Goal: Task Accomplishment & Management: Complete application form

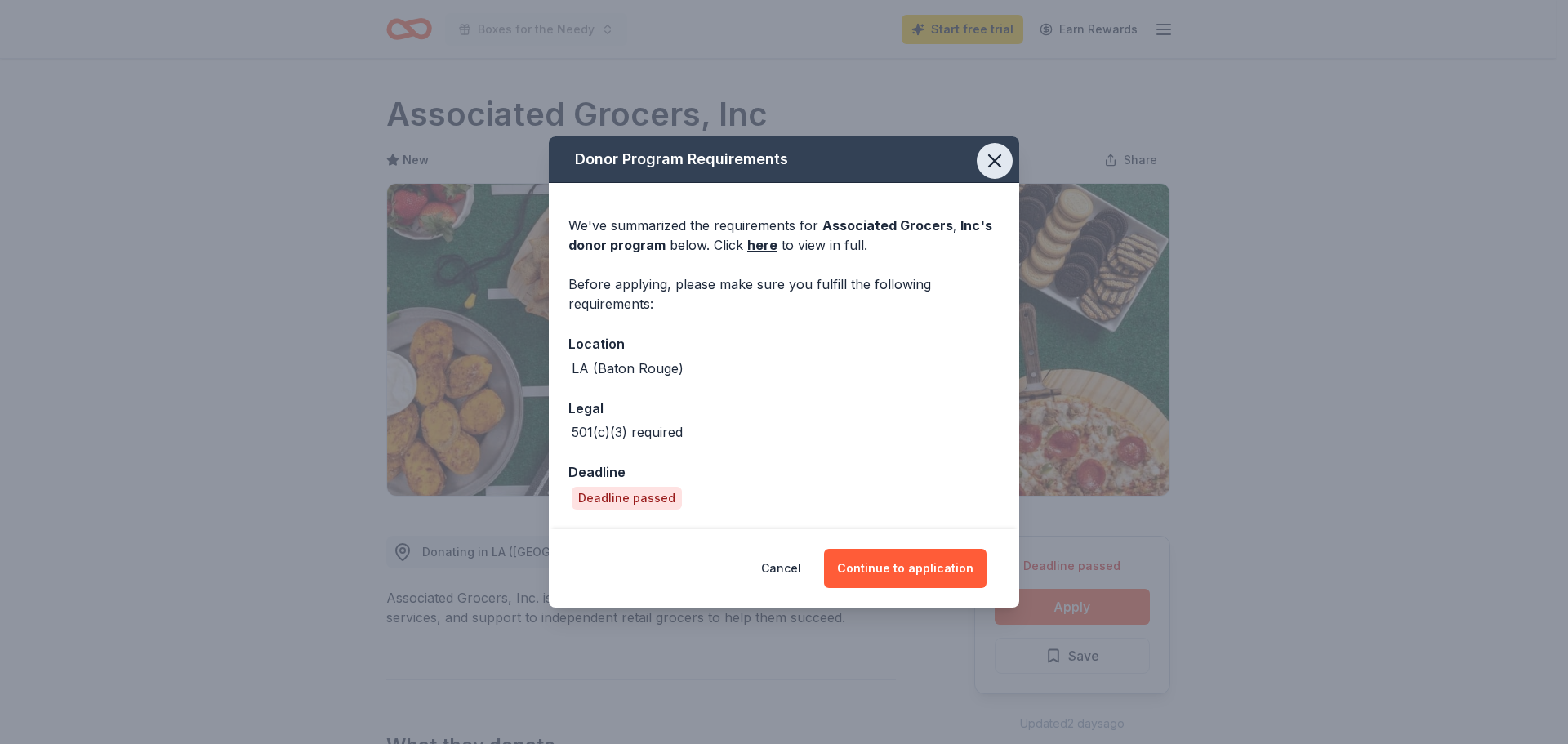
click at [988, 164] on icon "button" at bounding box center [995, 161] width 23 height 23
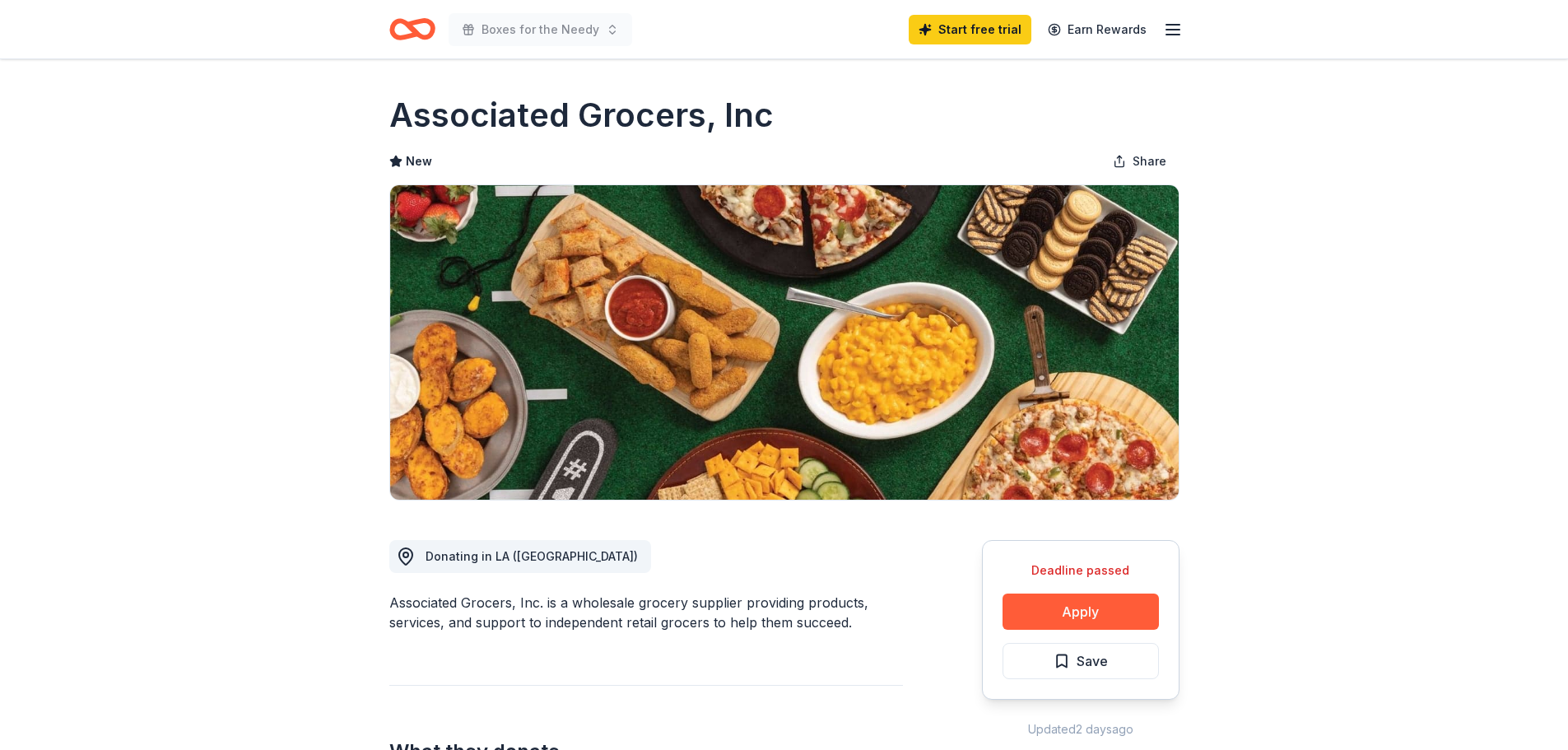
click at [1178, 30] on line "button" at bounding box center [1173, 30] width 13 height 0
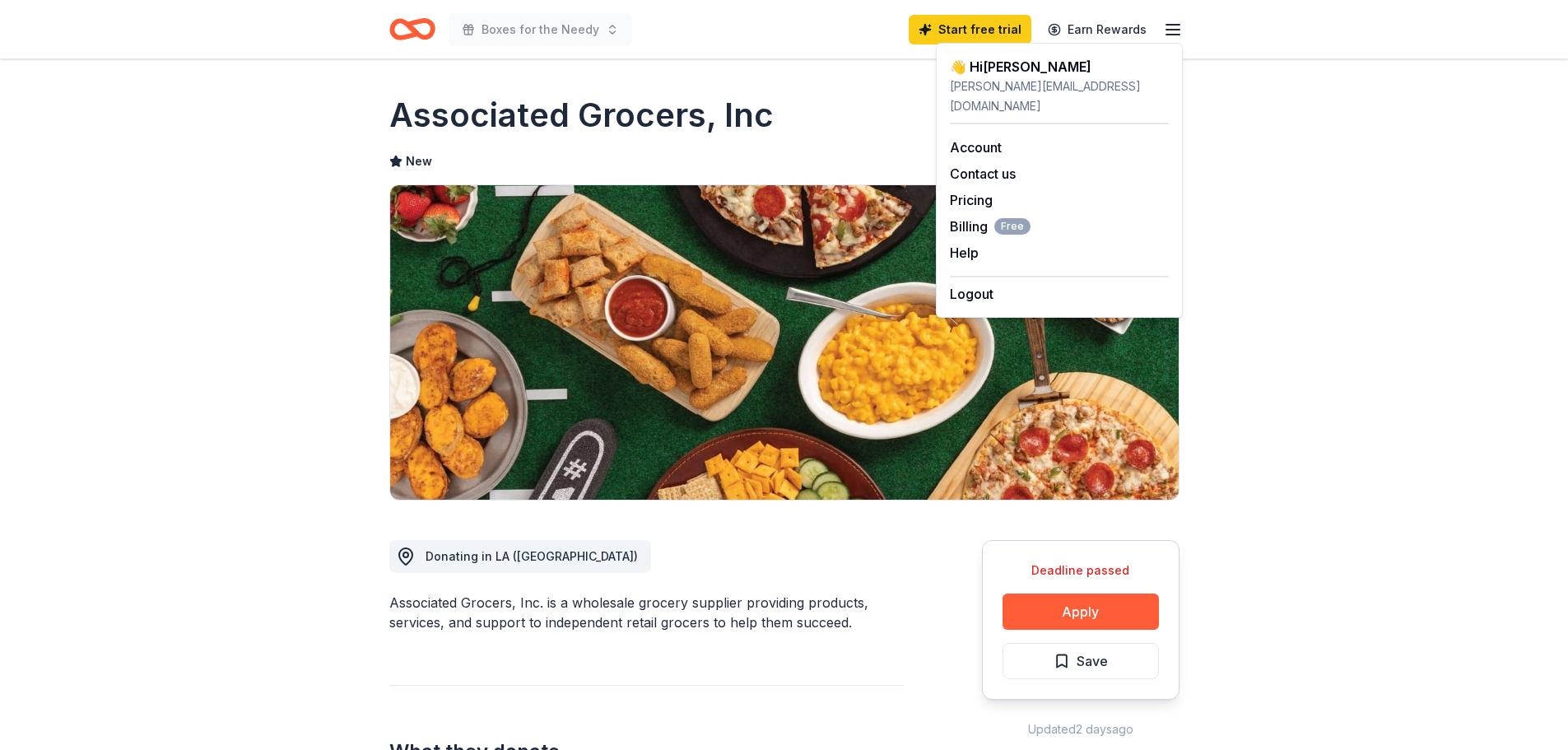
click at [741, 46] on div "Boxes for the Needy Start free trial Earn Rewards" at bounding box center [784, 29] width 790 height 39
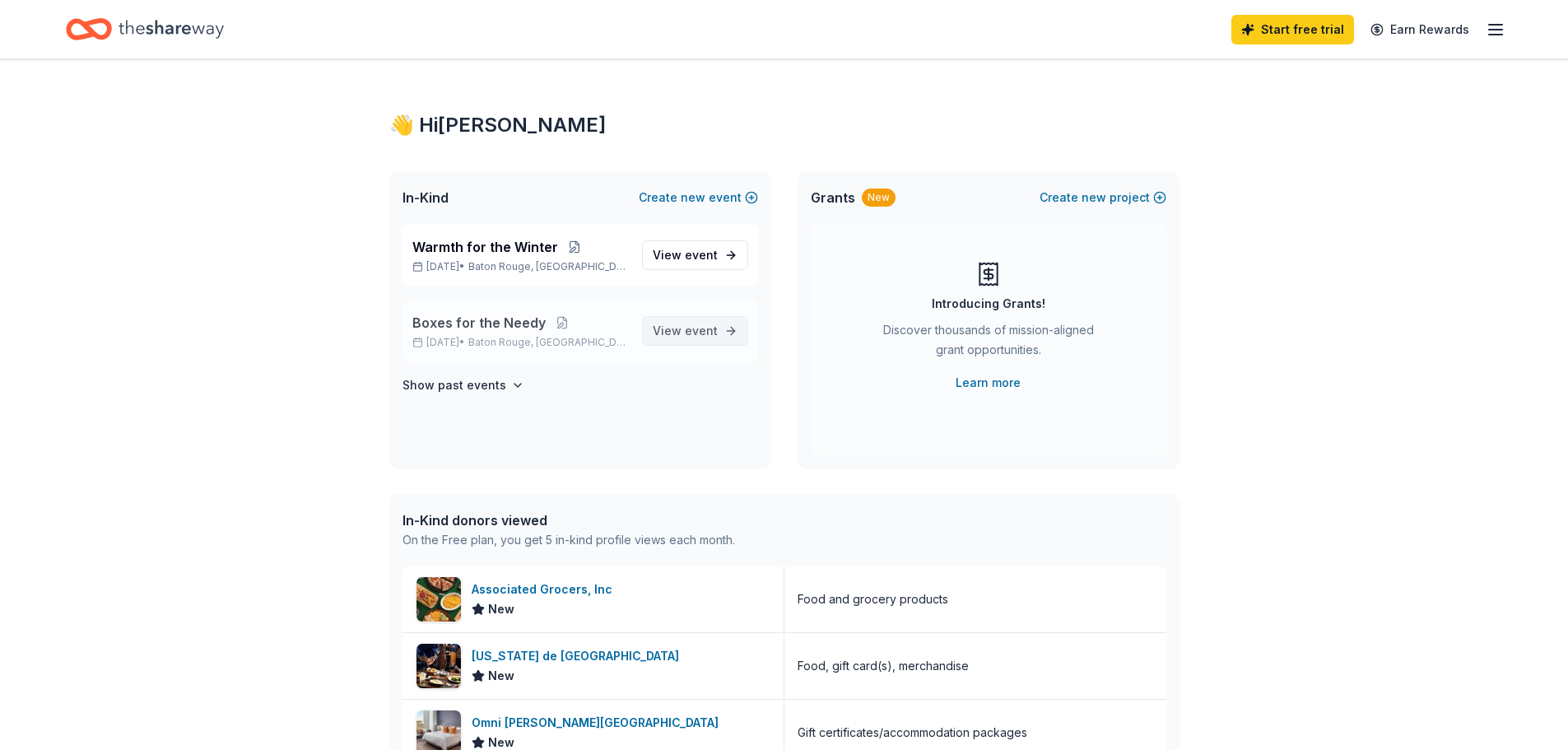
click at [691, 330] on span "event" at bounding box center [701, 331] width 33 height 14
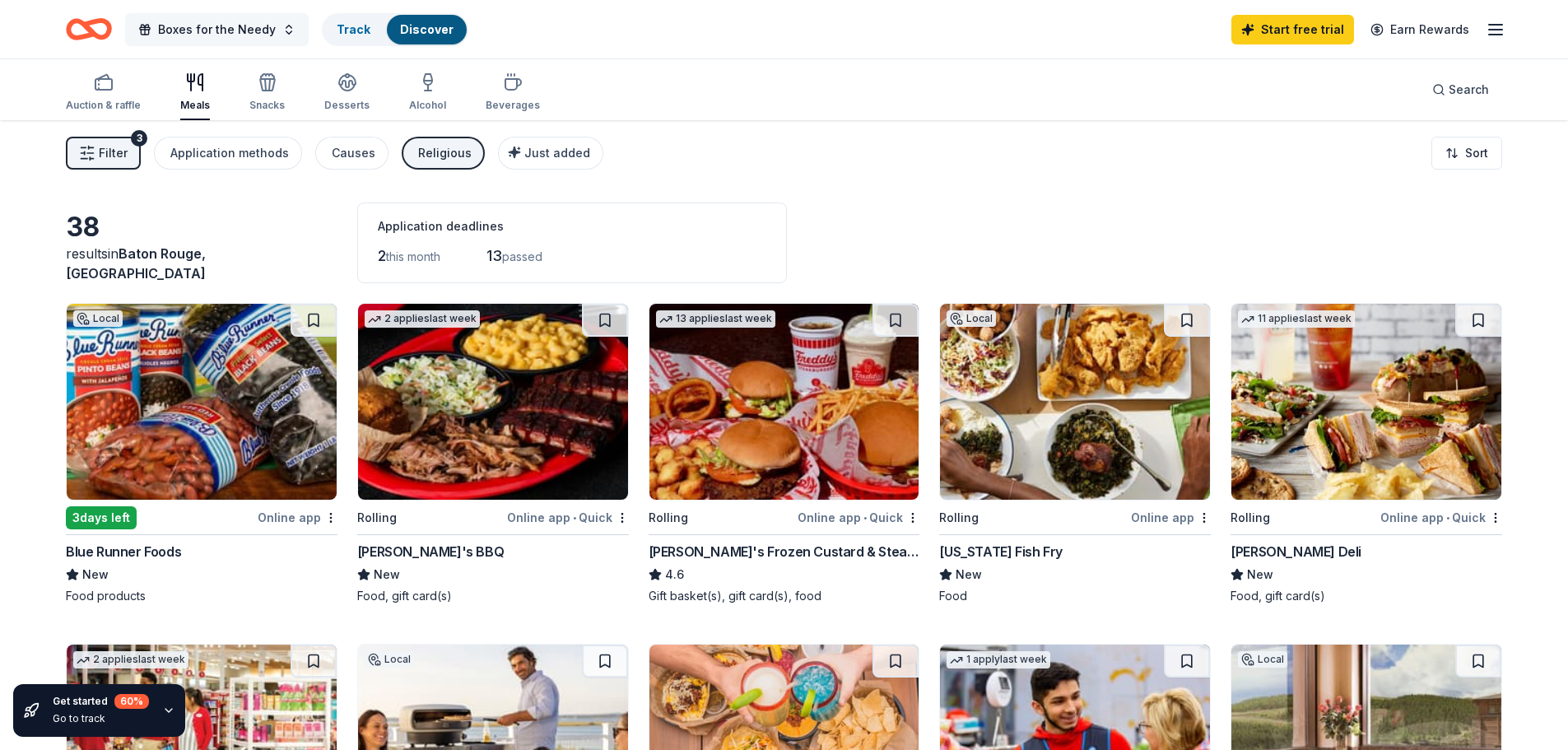
click at [279, 35] on button "Boxes for the Needy" at bounding box center [217, 30] width 184 height 33
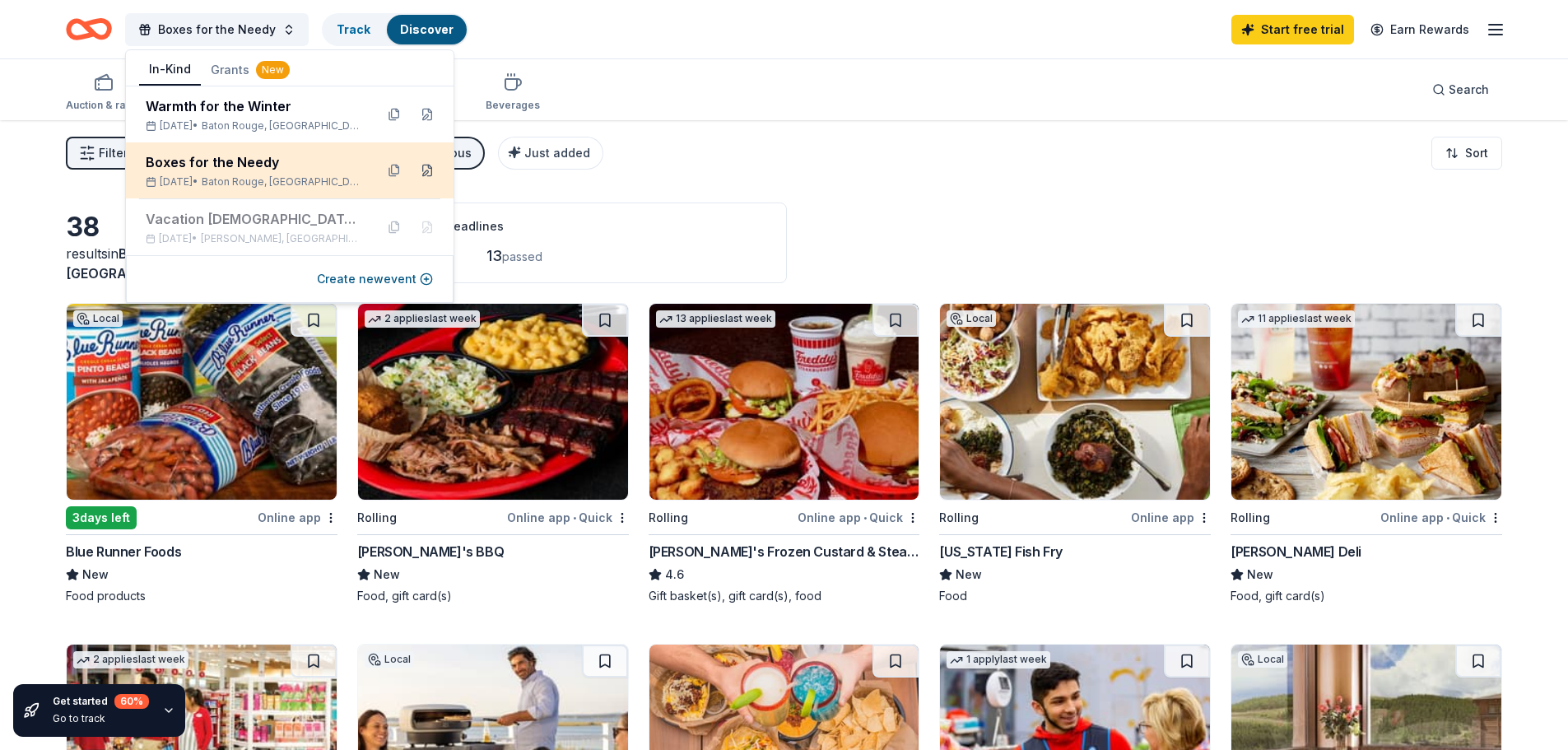
click at [424, 172] on button at bounding box center [426, 169] width 26 height 26
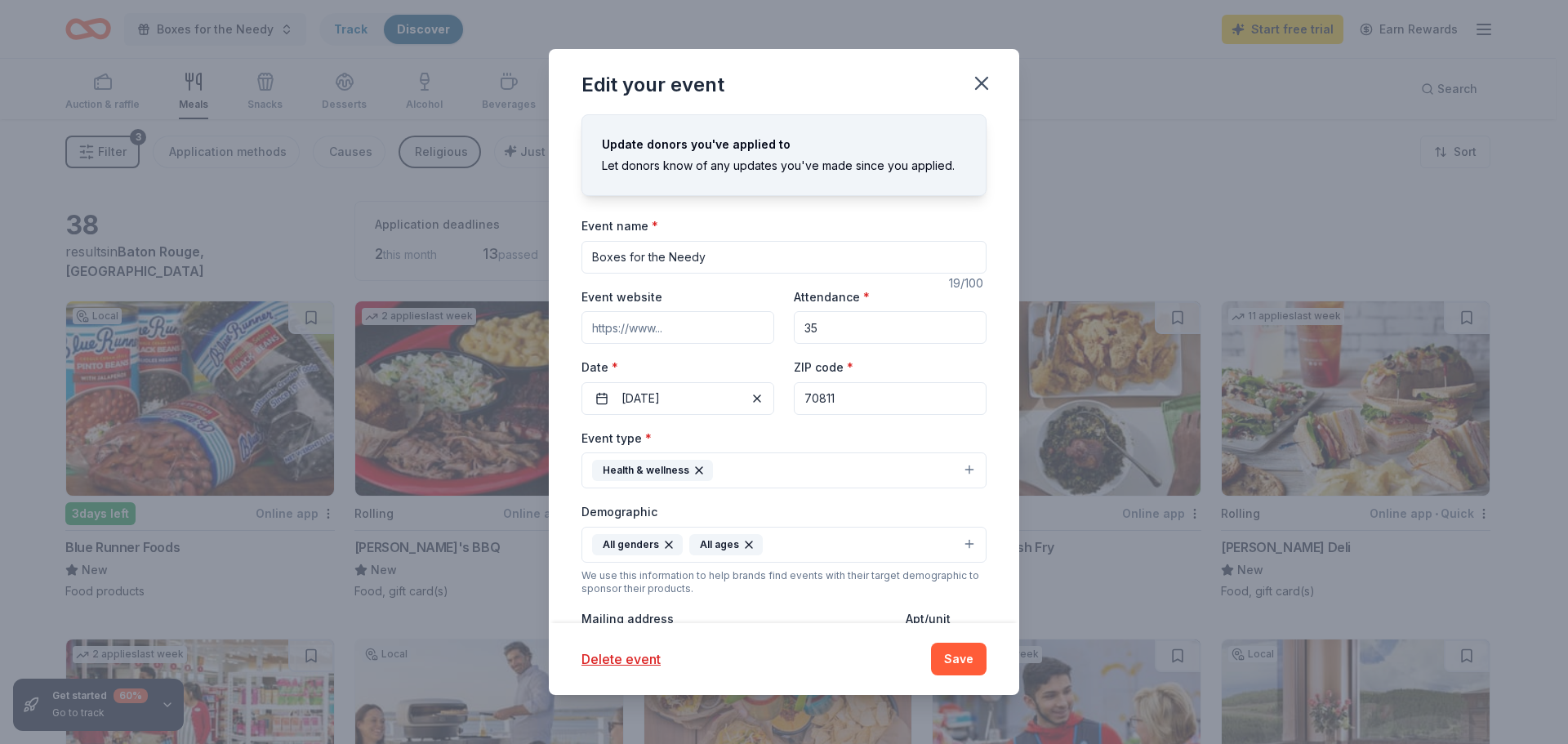
drag, startPoint x: 836, startPoint y: 333, endPoint x: 788, endPoint y: 334, distance: 48.0
click at [794, 334] on input "35" at bounding box center [890, 327] width 193 height 33
type input "100"
click at [750, 396] on span "button" at bounding box center [757, 398] width 20 height 20
click at [604, 402] on button "Pick a date" at bounding box center [677, 398] width 193 height 33
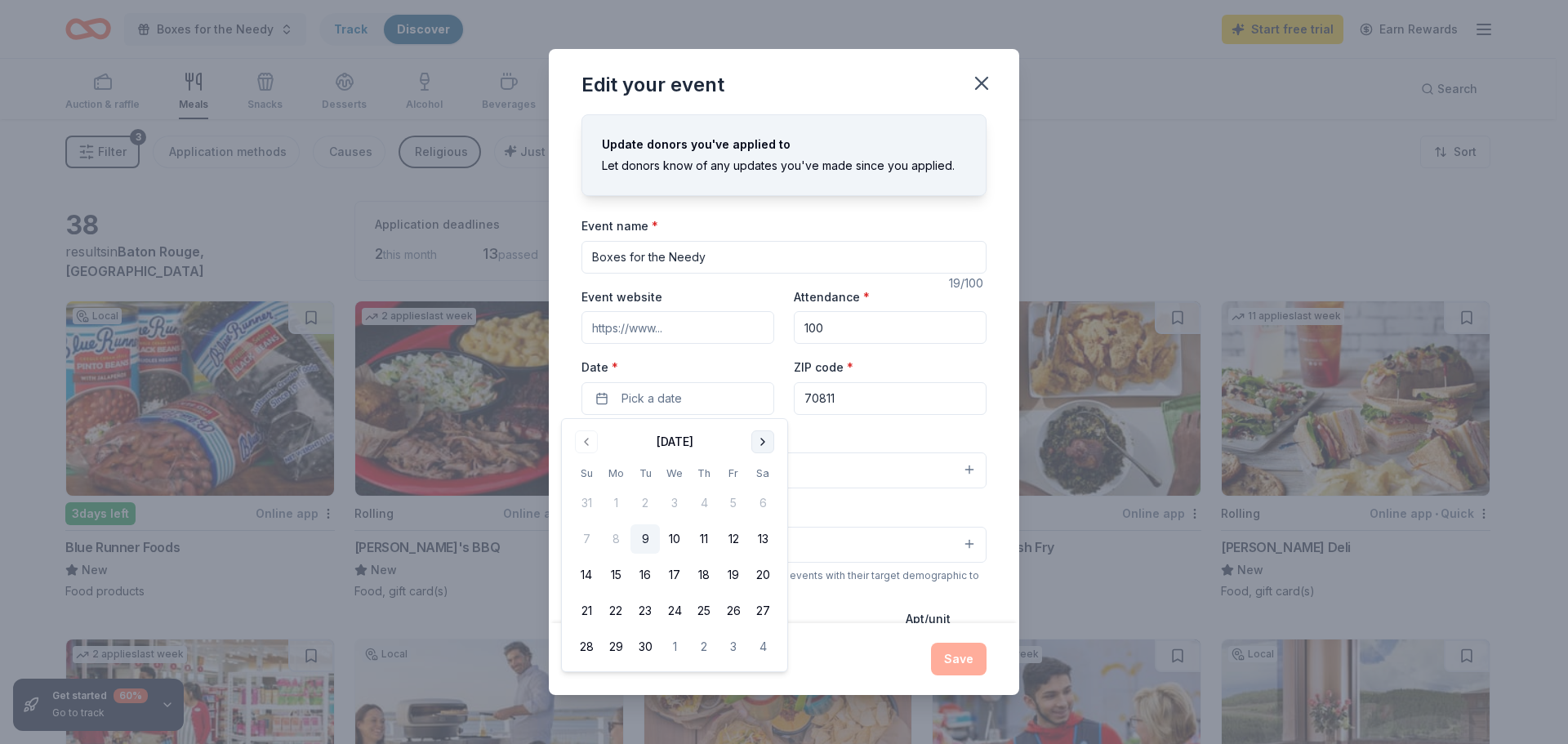
click at [763, 441] on button "Go to next month" at bounding box center [763, 442] width 23 height 23
click at [763, 578] on button "18" at bounding box center [762, 574] width 29 height 29
click at [955, 654] on button "Save" at bounding box center [958, 659] width 55 height 33
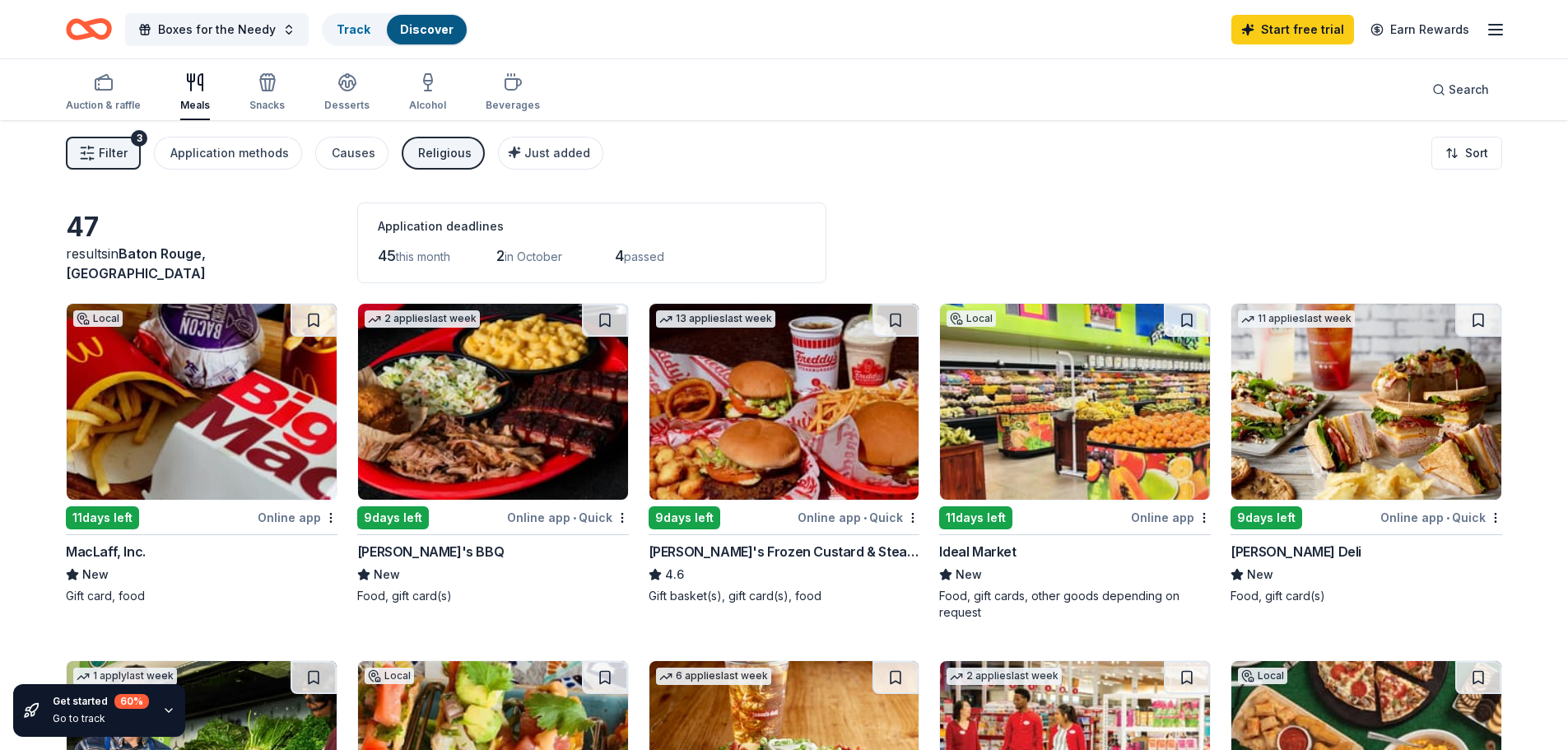
click at [114, 517] on div "11 days left" at bounding box center [102, 518] width 73 height 23
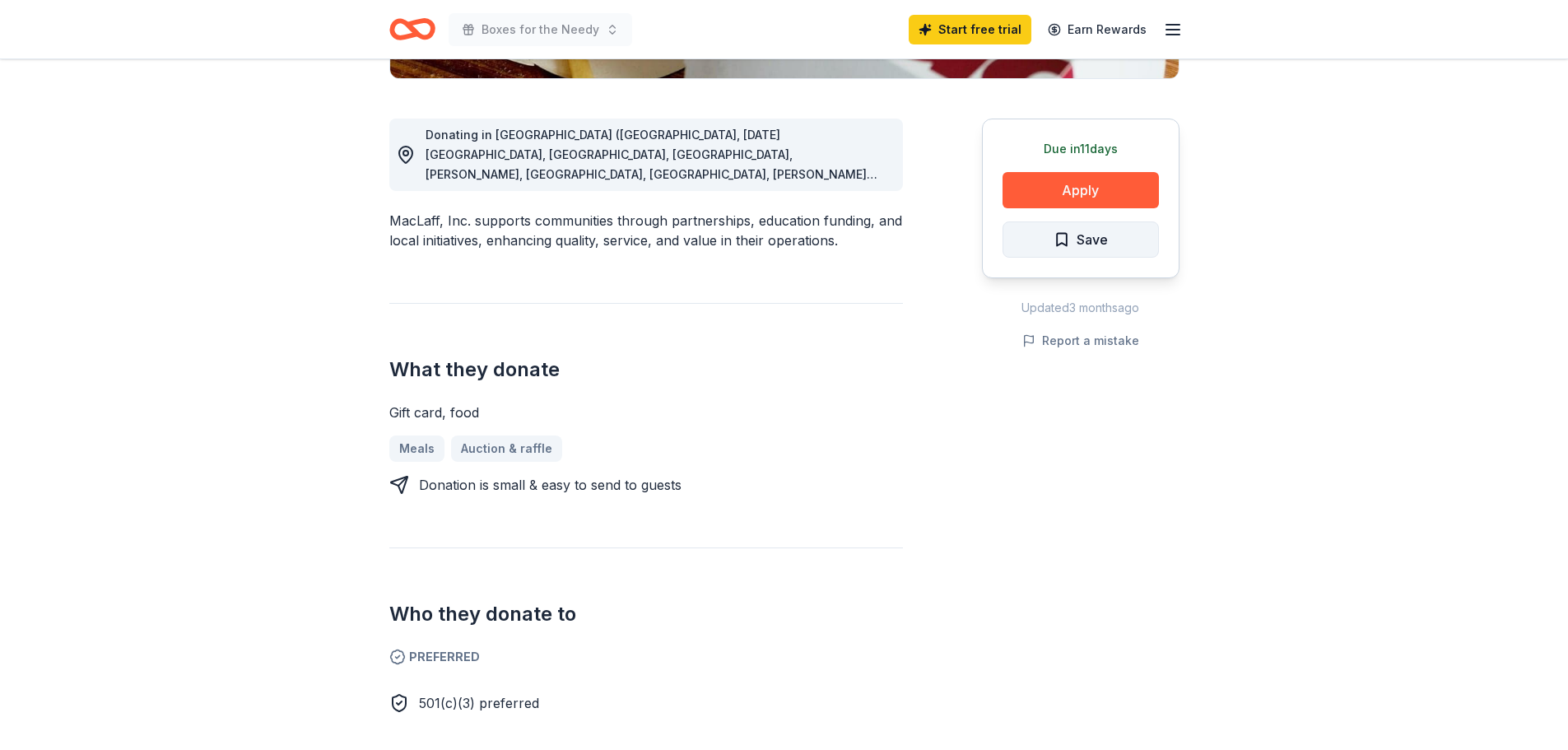
scroll to position [329, 0]
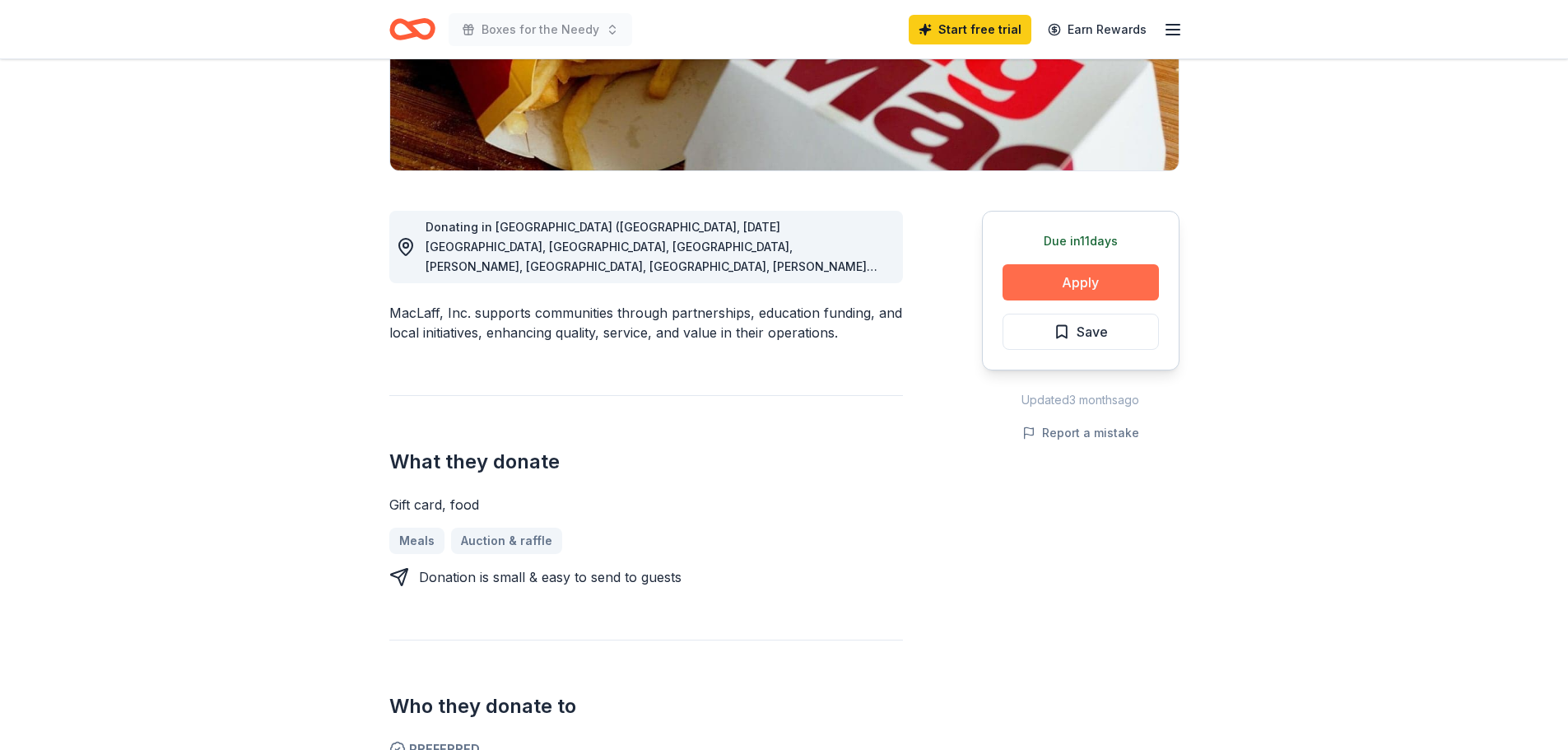
click at [1059, 285] on button "Apply" at bounding box center [1081, 282] width 157 height 36
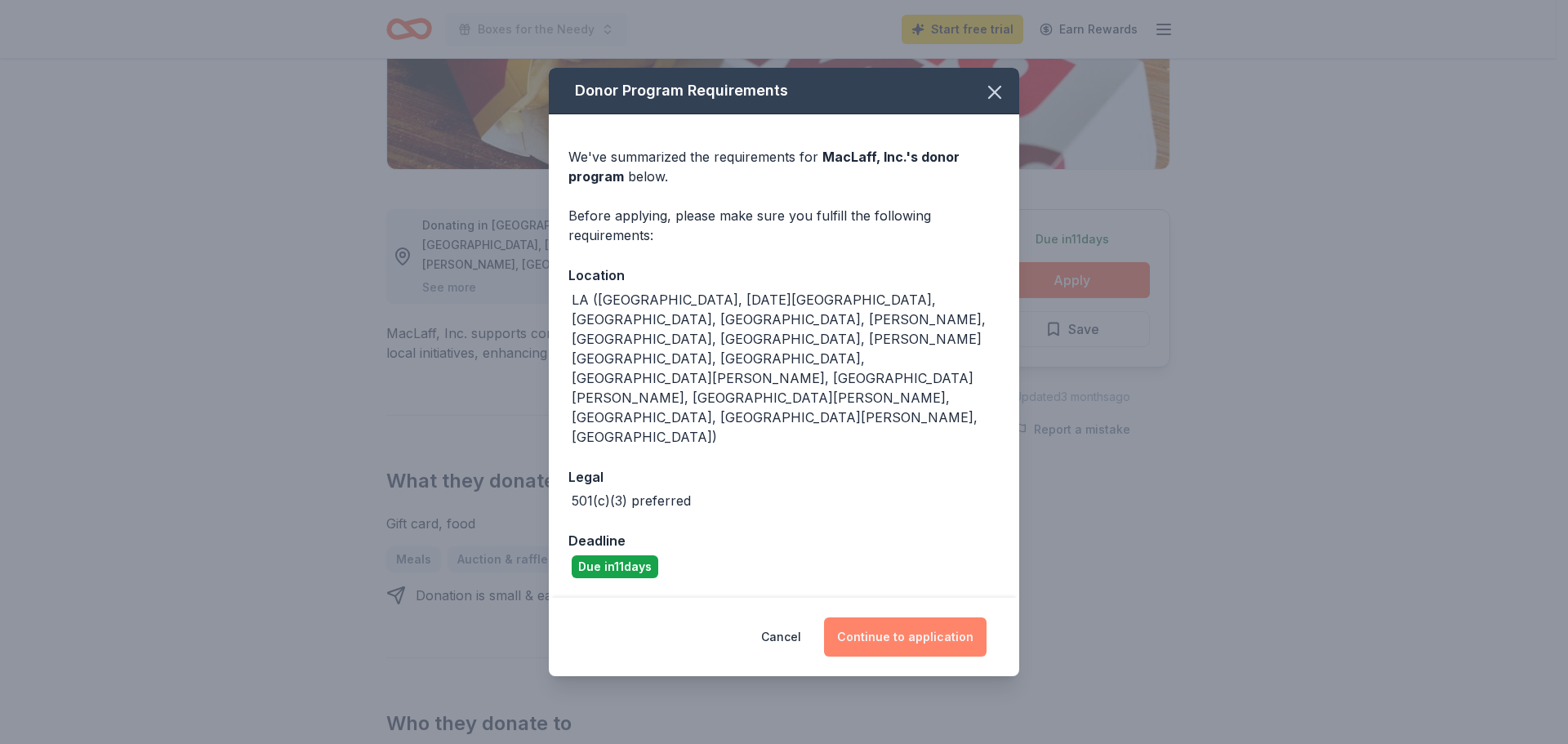
click at [913, 617] on button "Continue to application" at bounding box center [905, 636] width 163 height 39
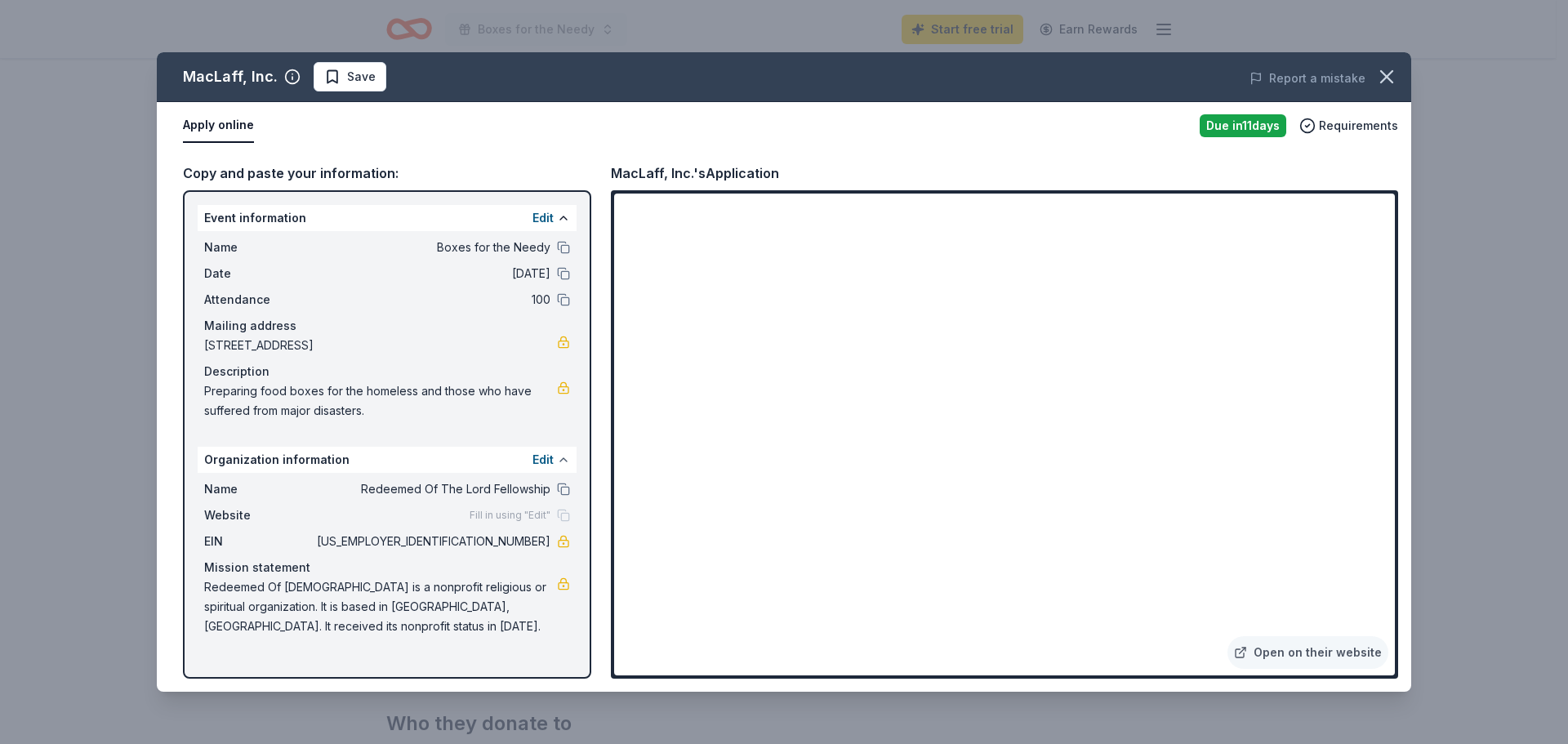
click at [564, 462] on button at bounding box center [563, 460] width 13 height 13
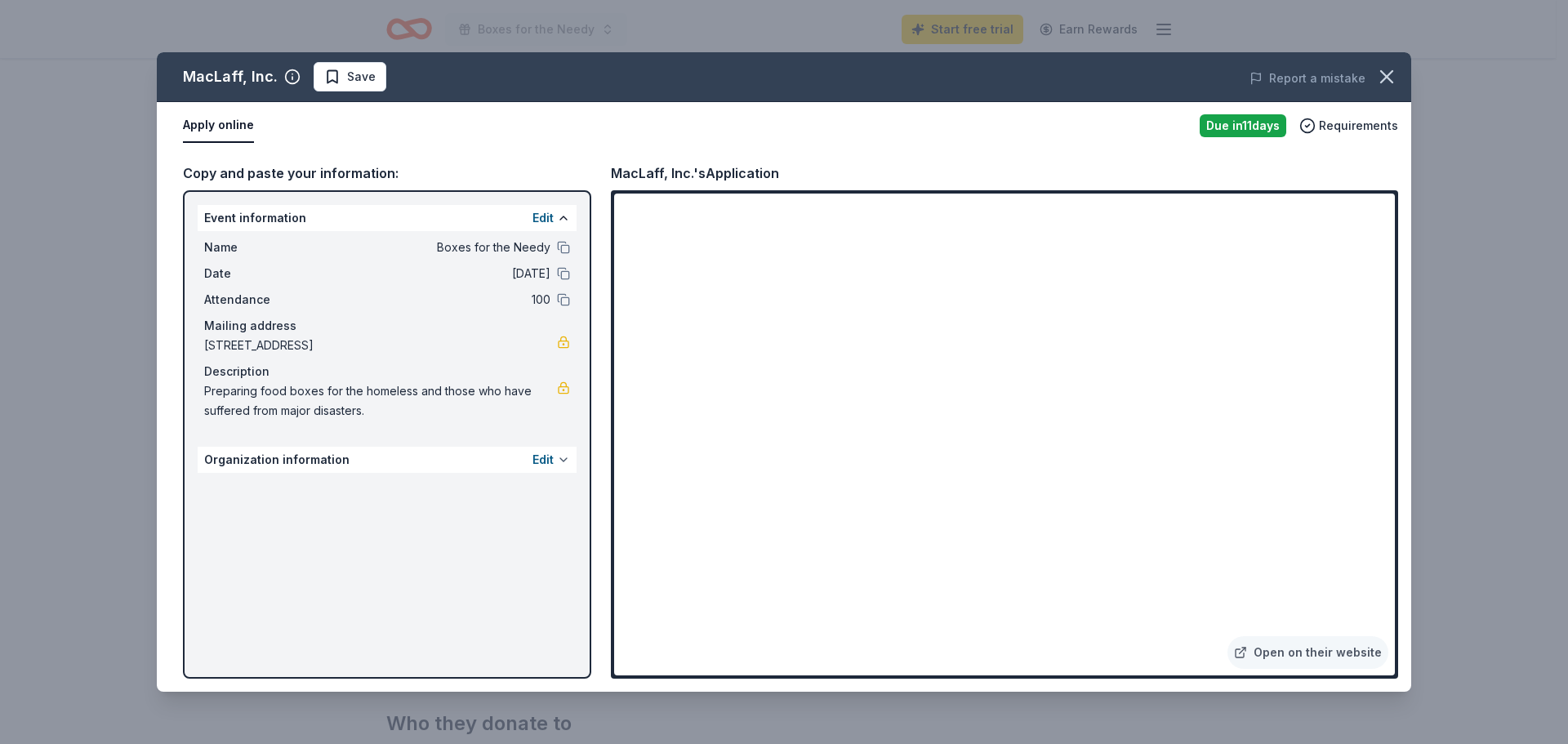
click at [561, 462] on button at bounding box center [563, 460] width 13 height 13
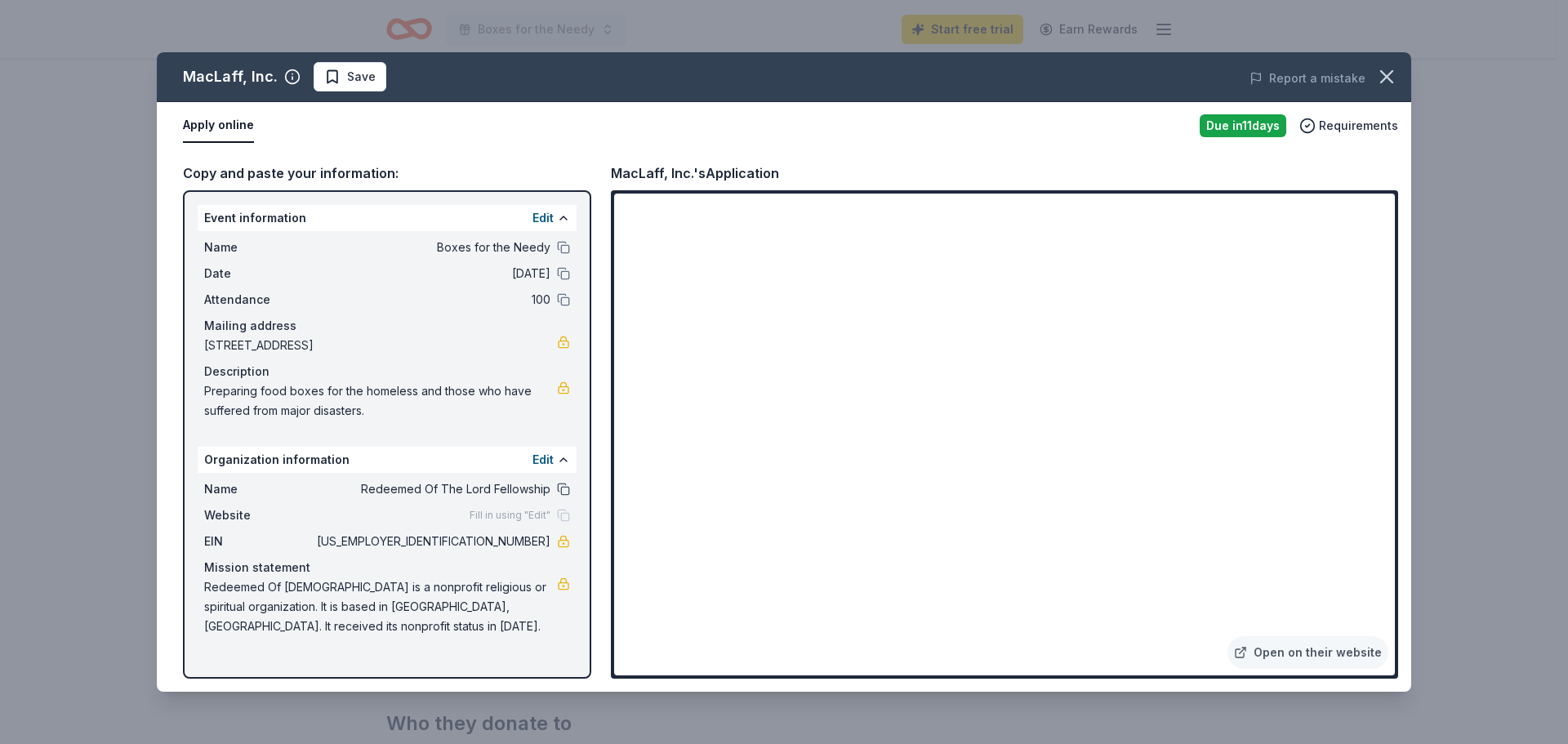
click at [558, 488] on button at bounding box center [563, 489] width 13 height 13
click at [564, 270] on button at bounding box center [563, 273] width 13 height 13
click at [1399, 77] on button "button" at bounding box center [1387, 76] width 36 height 36
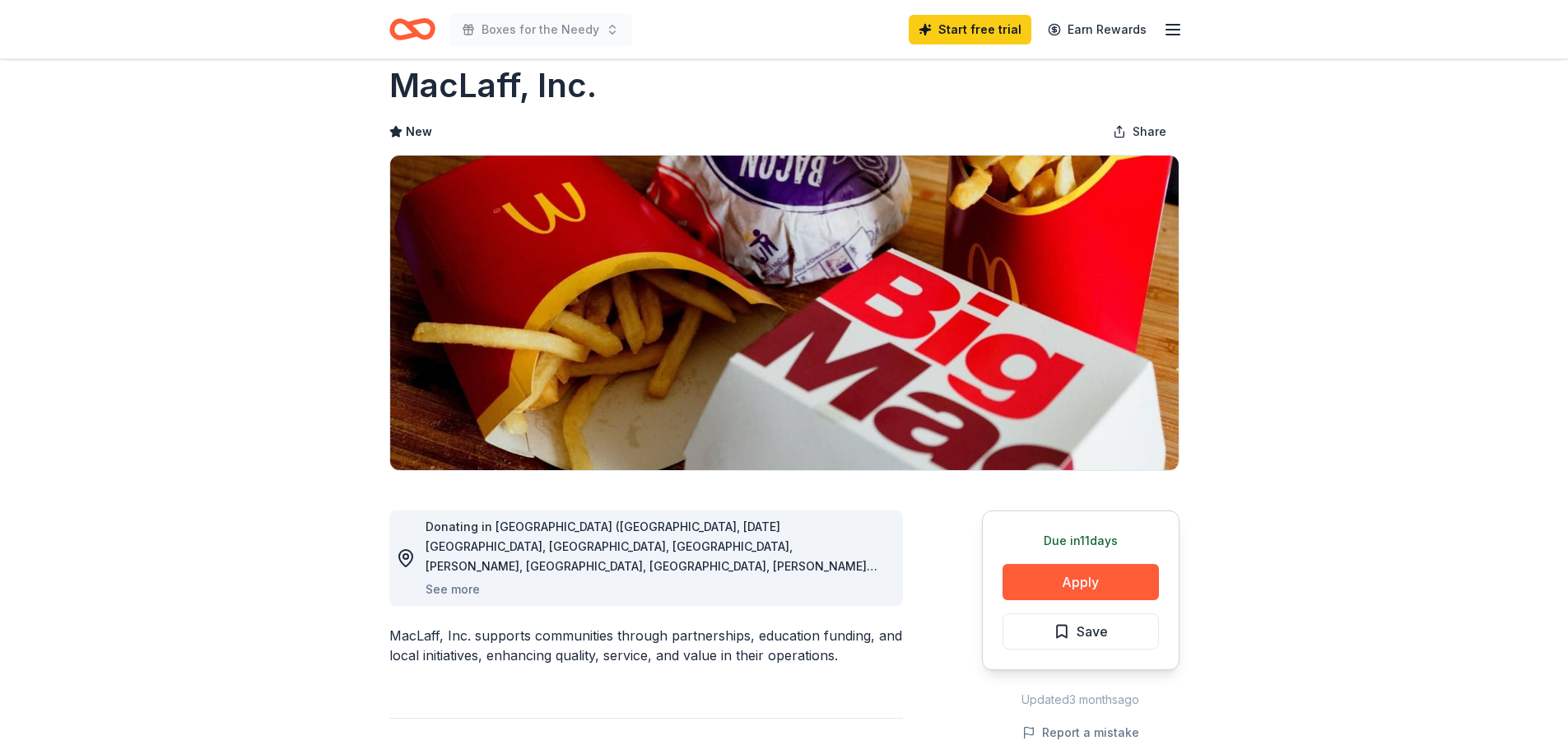
scroll to position [0, 0]
